Goal: Information Seeking & Learning: Learn about a topic

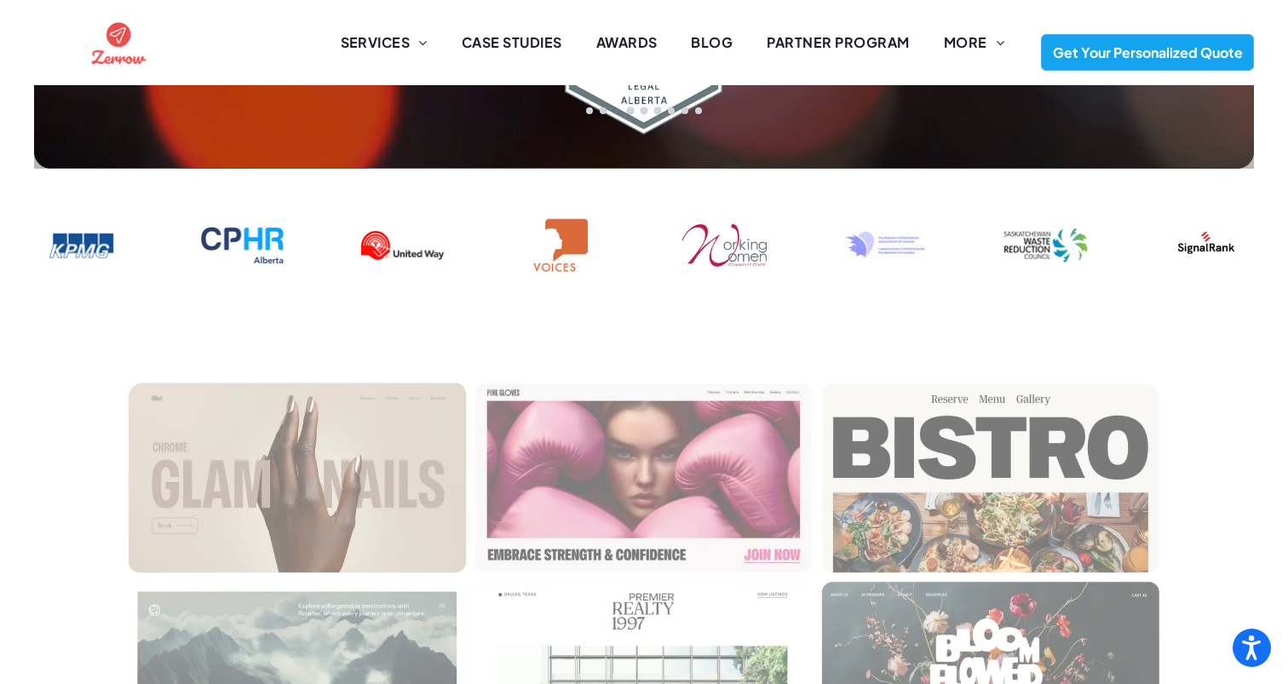
scroll to position [842, 0]
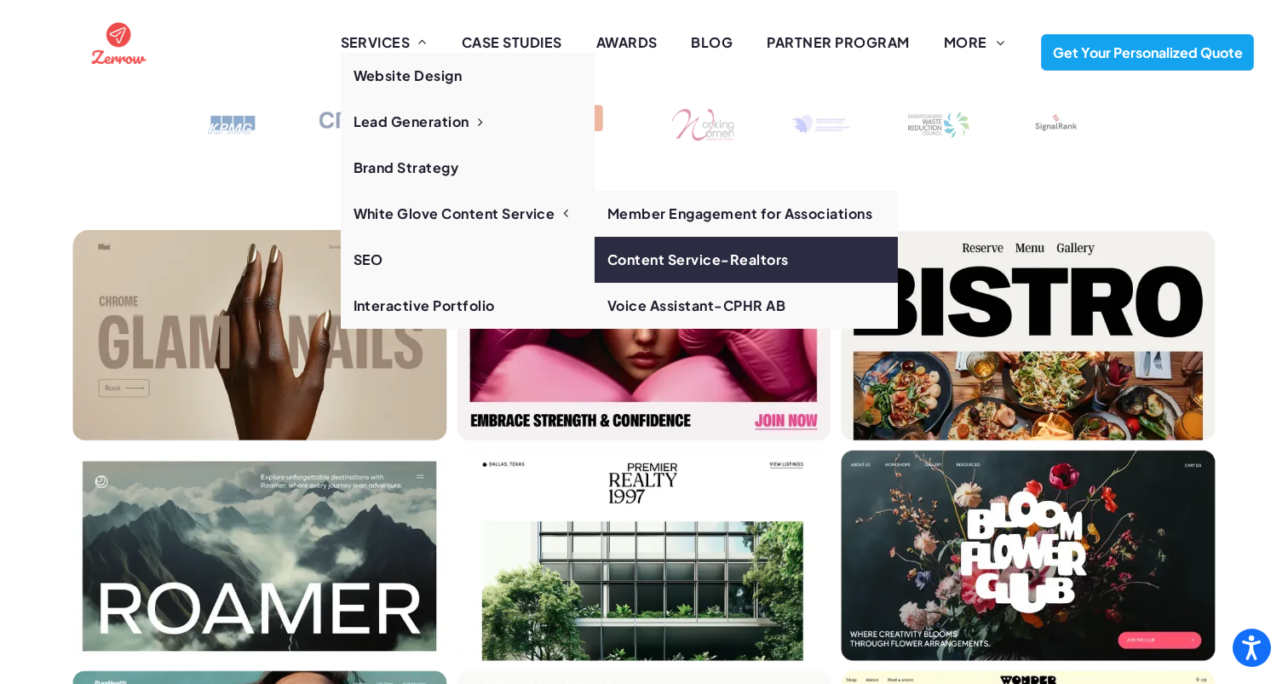
click at [674, 251] on link "Content Service-Realtors" at bounding box center [746, 260] width 303 height 46
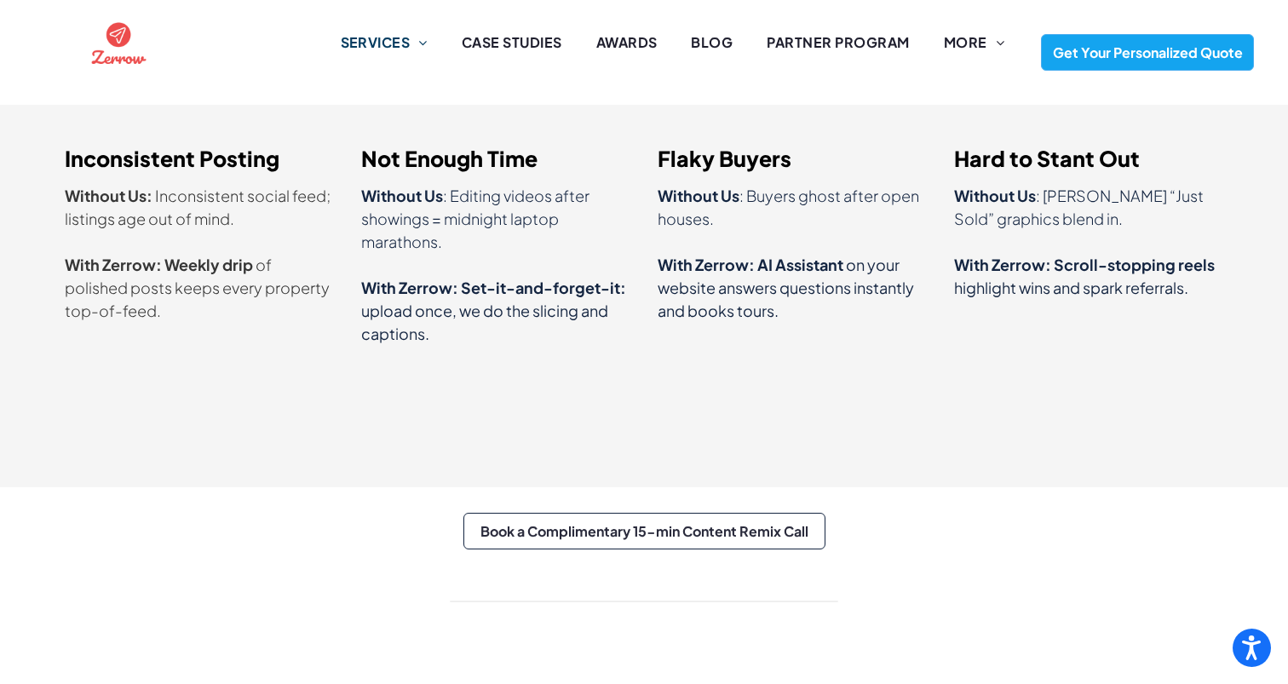
scroll to position [2403, 0]
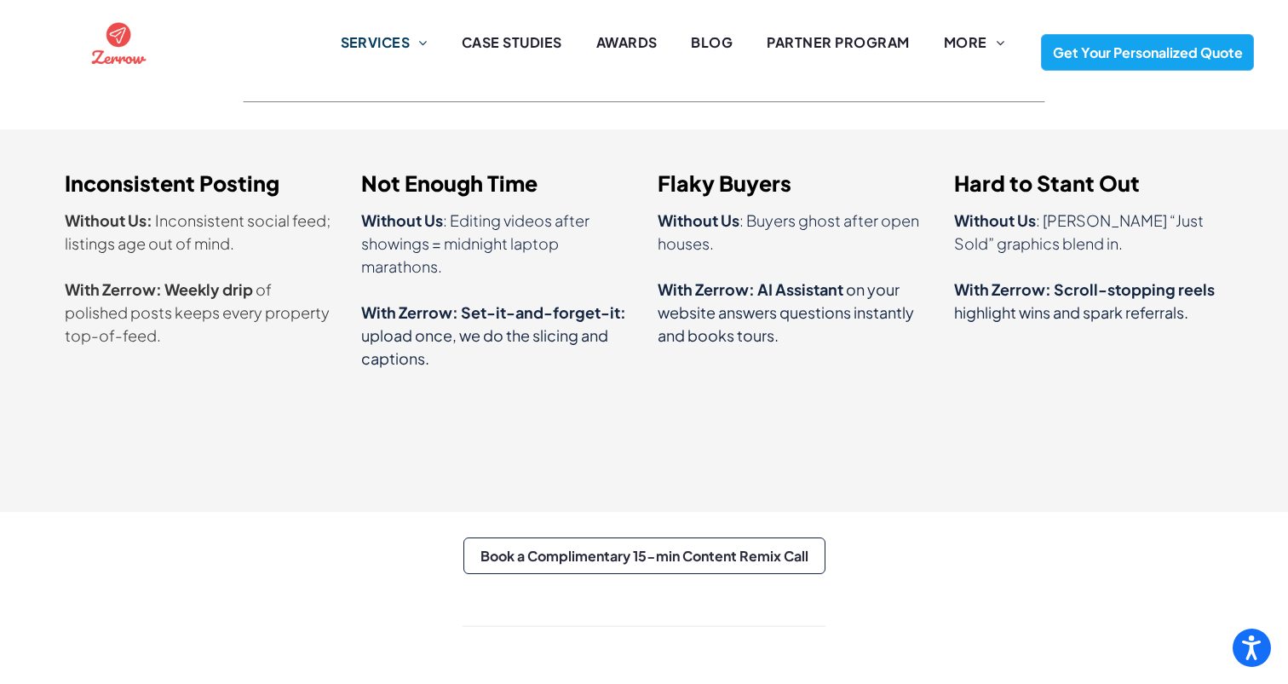
click at [983, 40] on div at bounding box center [1128, 42] width 319 height 85
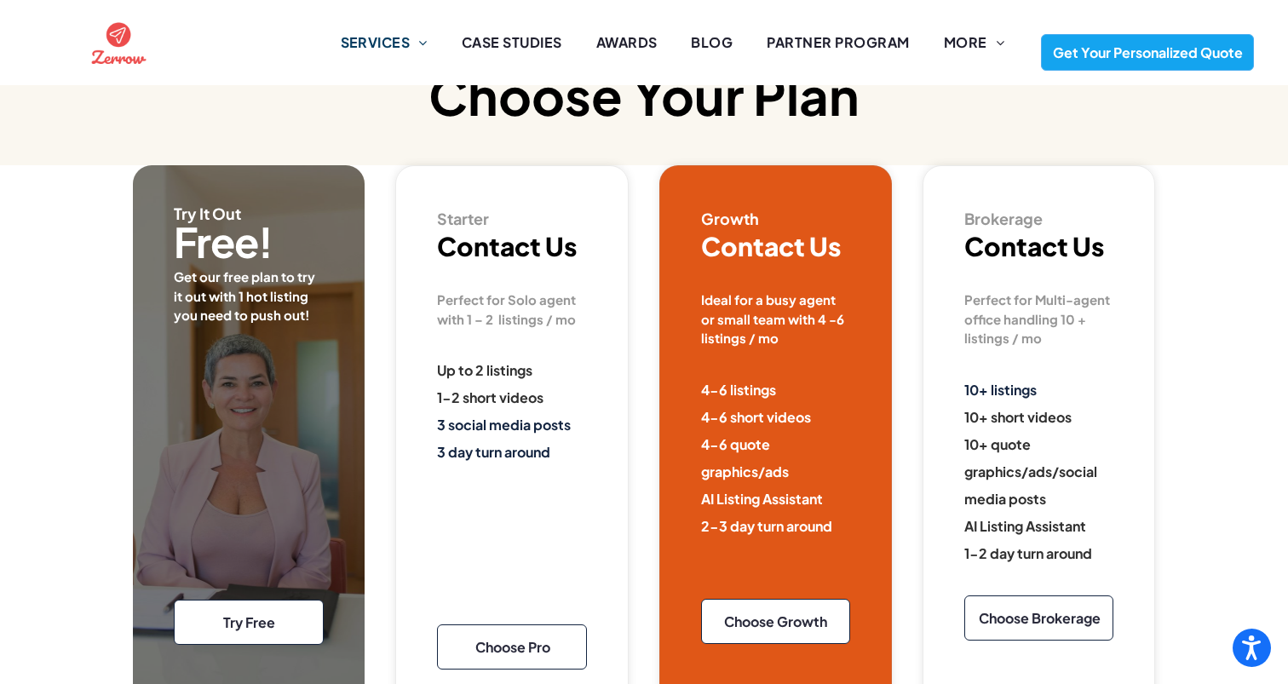
scroll to position [4579, 0]
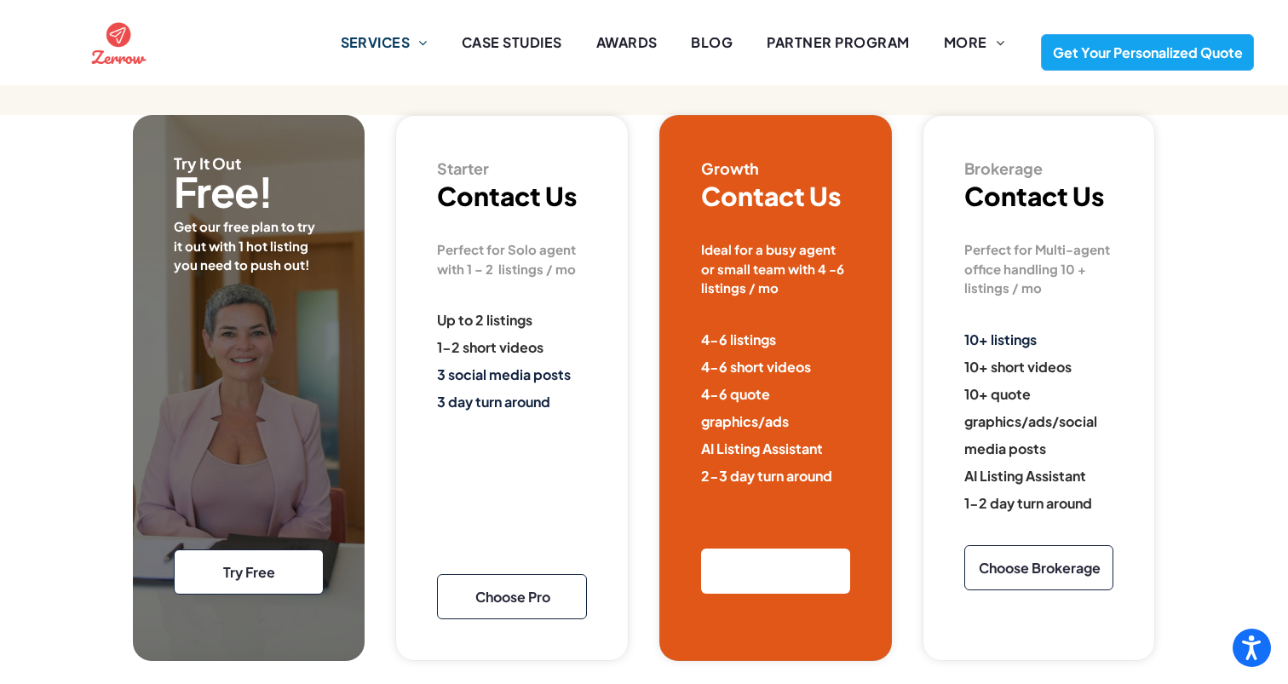
click at [801, 554] on span "Choose Growth" at bounding box center [775, 571] width 115 height 35
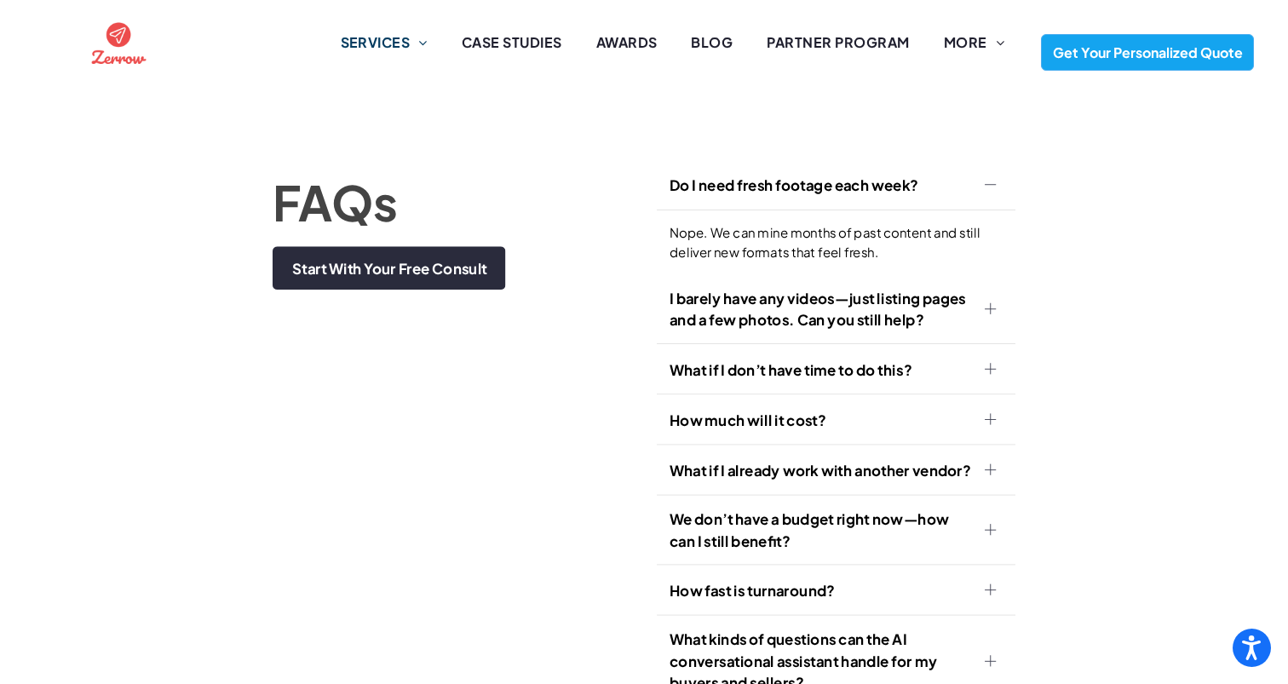
scroll to position [5411, 0]
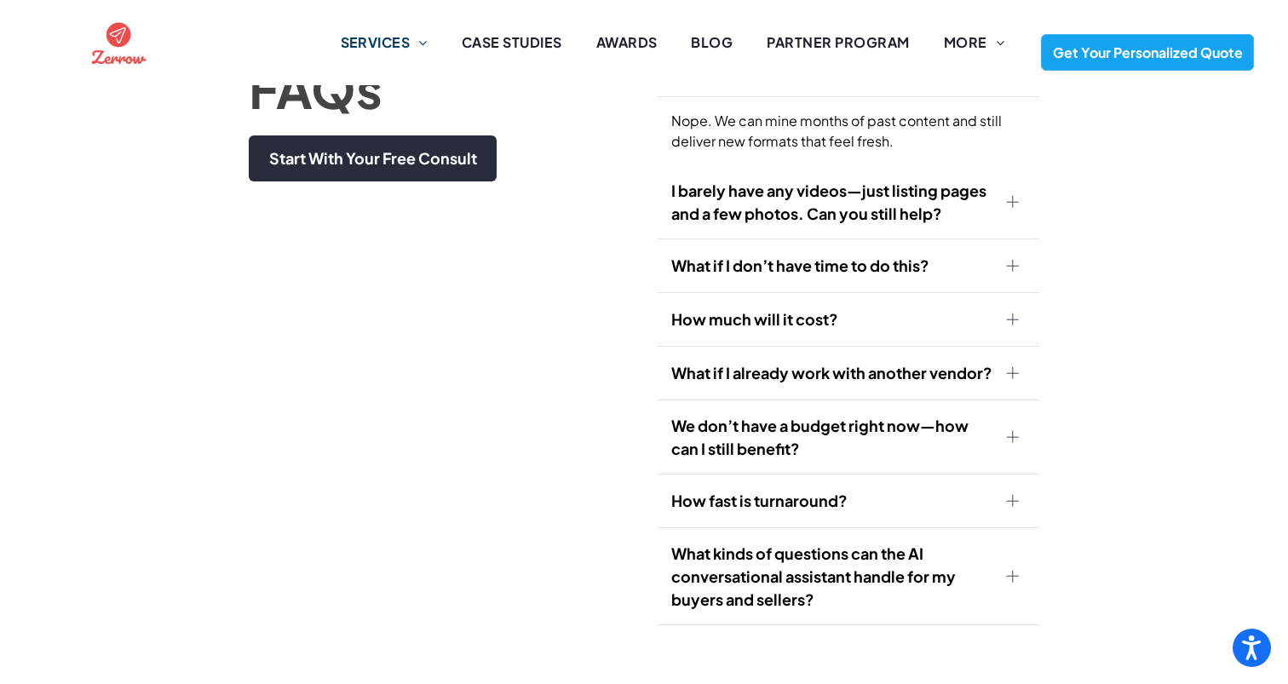
click at [871, 179] on span "I barely have any videos—just listing pages and a few photos. Can you still hel…" at bounding box center [832, 202] width 322 height 46
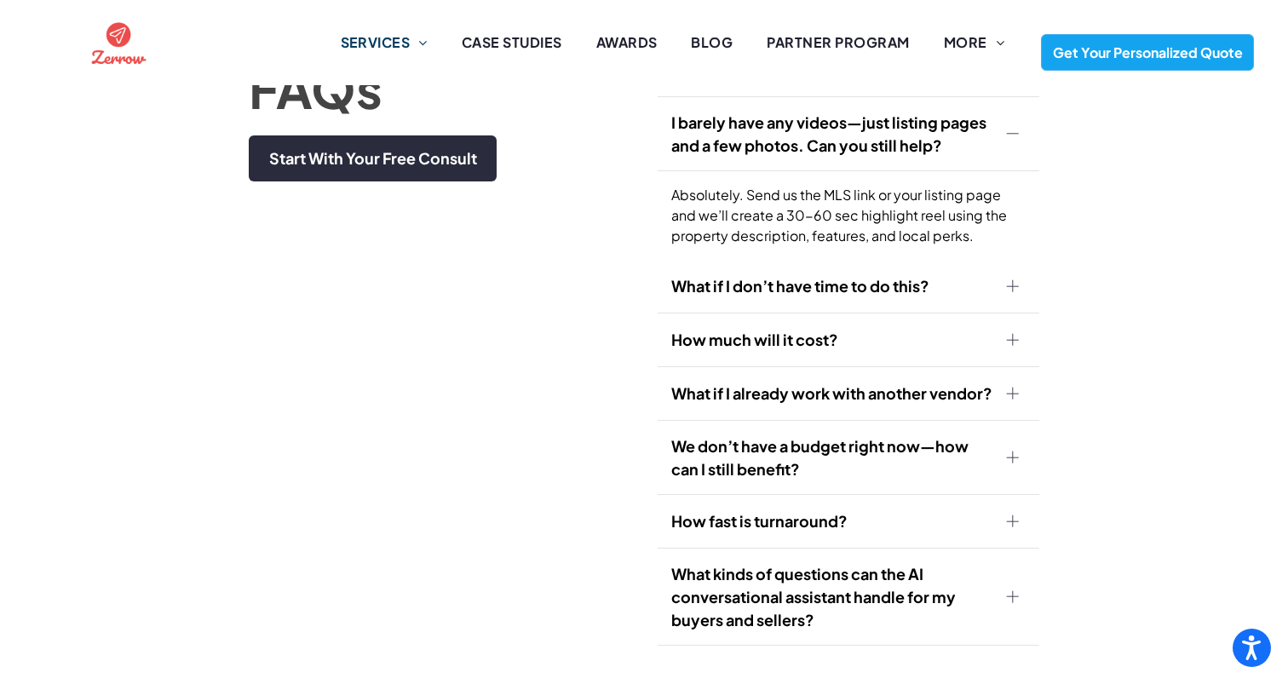
click at [963, 328] on span "How much will it cost?" at bounding box center [832, 339] width 322 height 23
